Goal: Navigation & Orientation: Find specific page/section

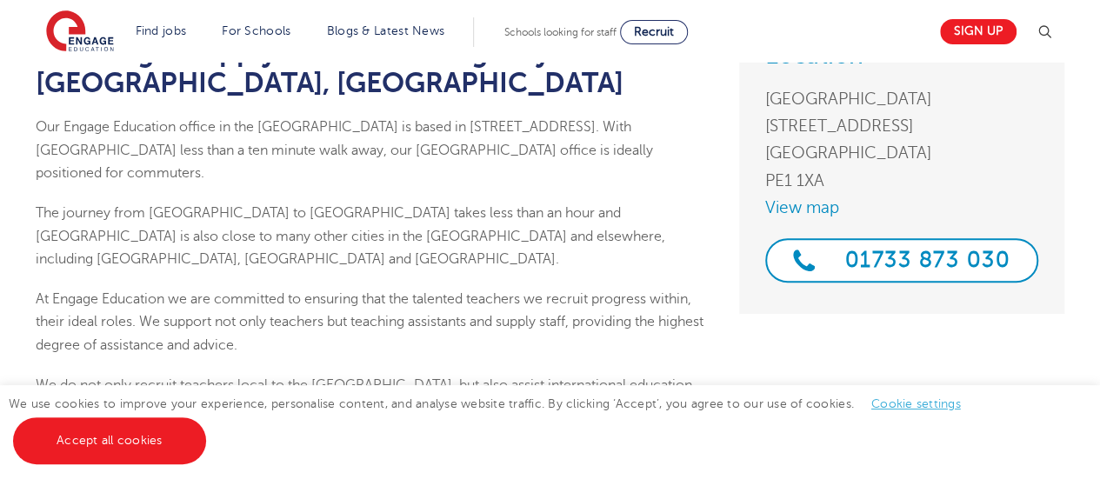
scroll to position [226, 0]
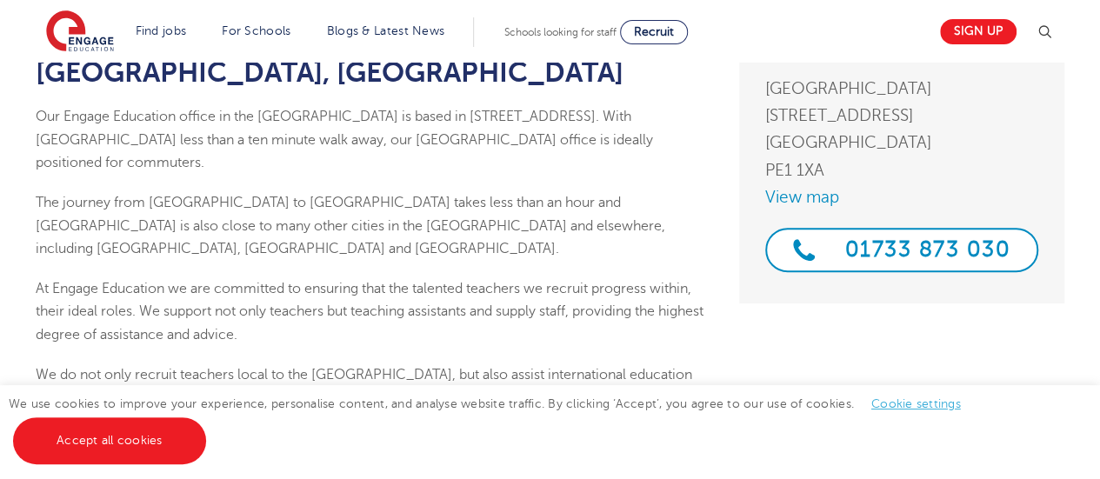
click at [104, 442] on link "Accept all cookies" at bounding box center [109, 441] width 193 height 47
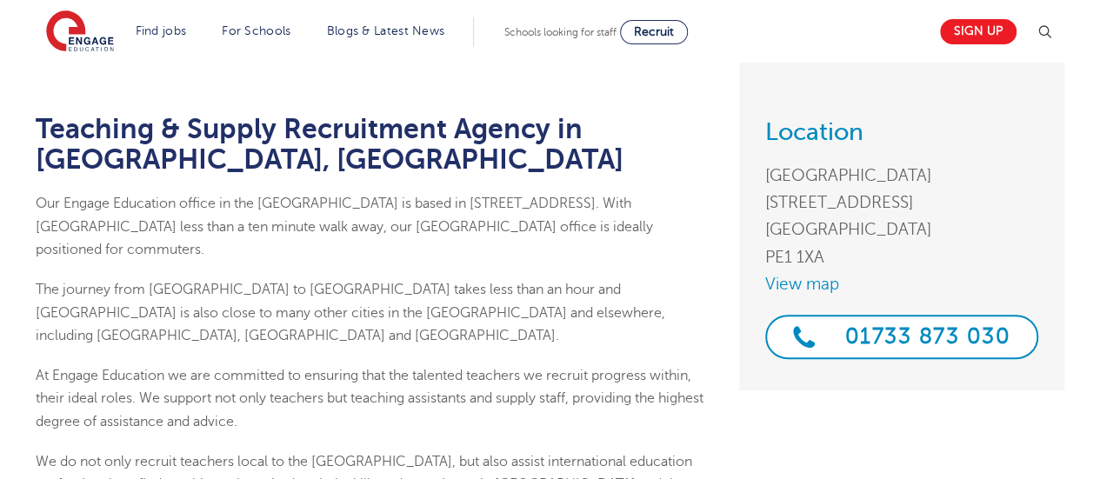
scroll to position [0, 0]
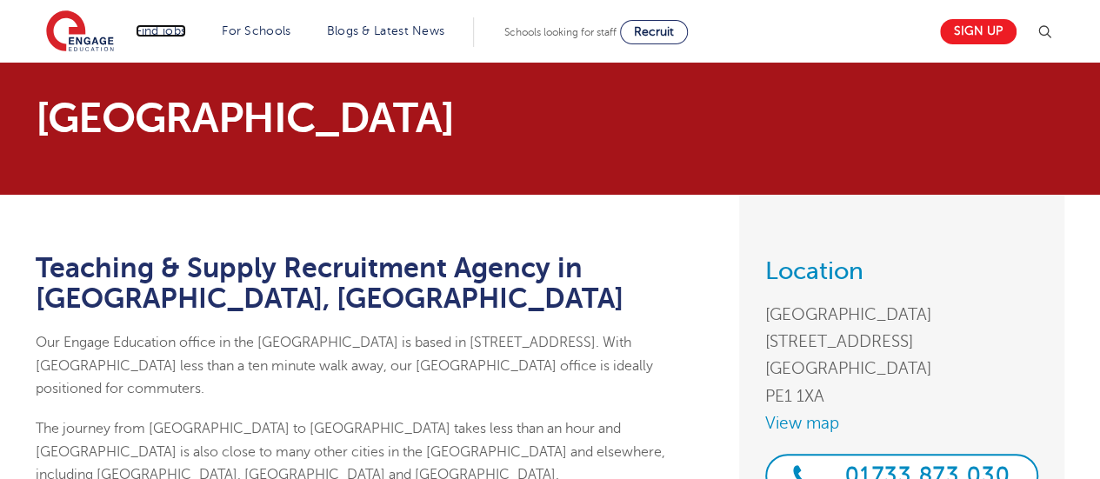
click at [165, 27] on link "Find jobs" at bounding box center [161, 30] width 51 height 13
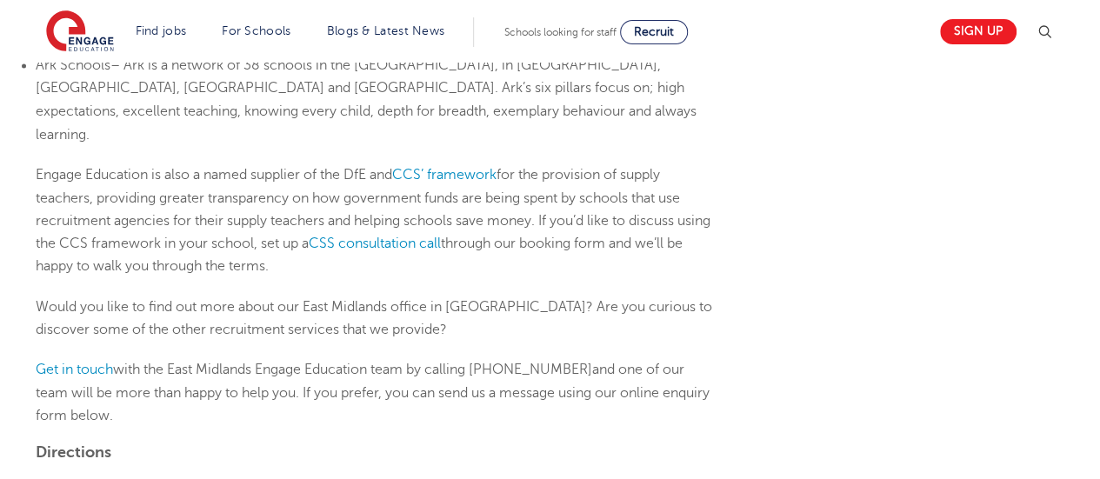
scroll to position [1599, 0]
